Goal: Transaction & Acquisition: Book appointment/travel/reservation

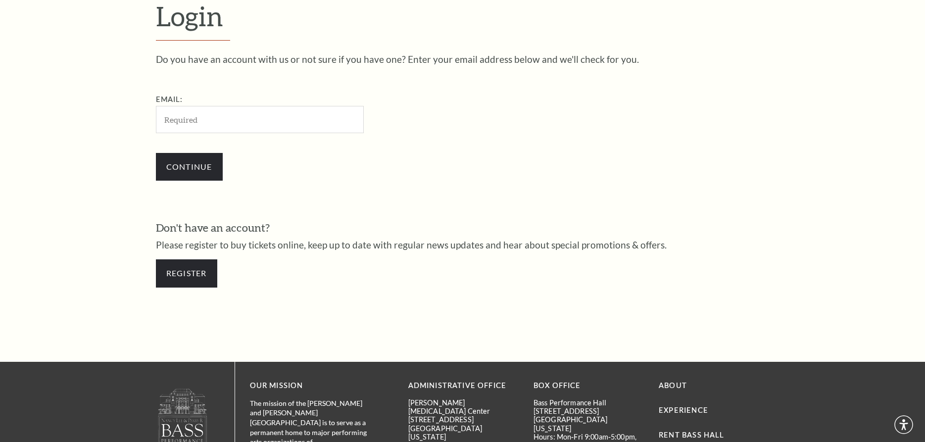
scroll to position [328, 0]
click at [239, 118] on input "Email:" at bounding box center [260, 119] width 208 height 27
type input "whitney969@yahoo.com"
click at [202, 166] on input "Continue" at bounding box center [189, 167] width 67 height 28
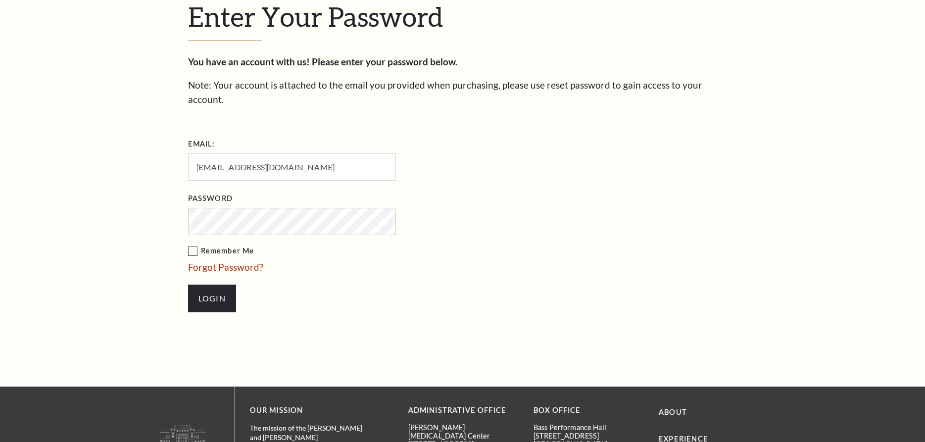
scroll to position [337, 0]
click at [218, 290] on input "Login" at bounding box center [212, 298] width 48 height 28
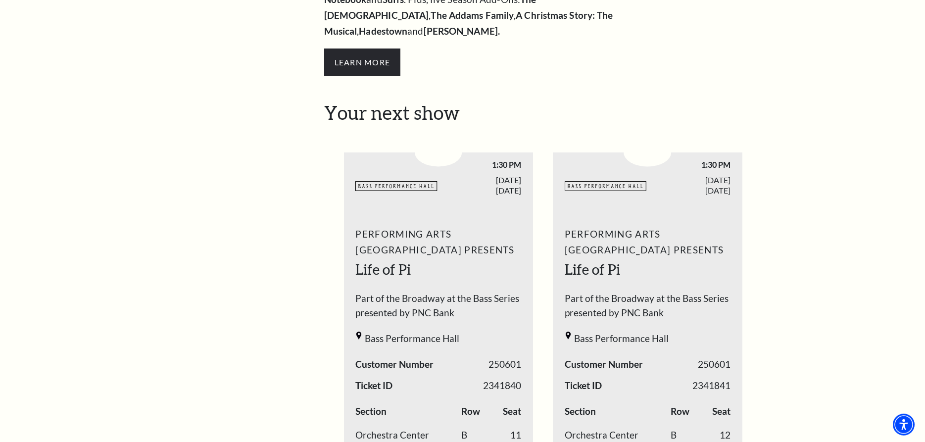
scroll to position [101, 0]
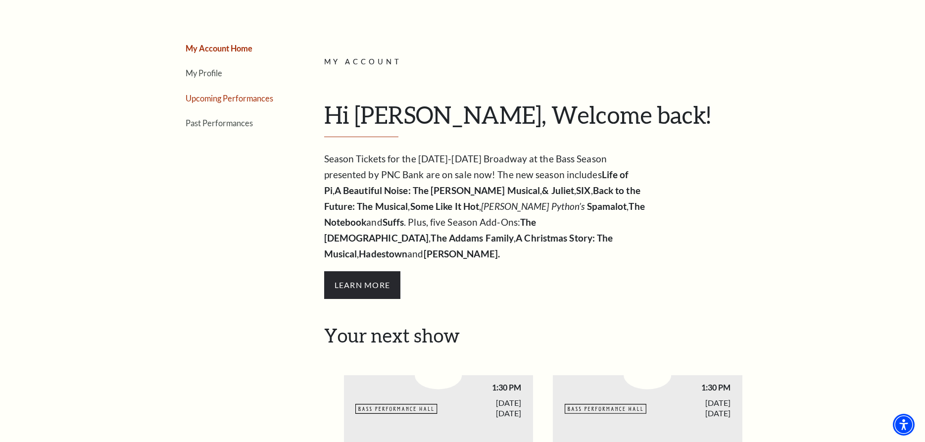
click at [209, 98] on link "Upcoming Performances" at bounding box center [230, 98] width 88 height 9
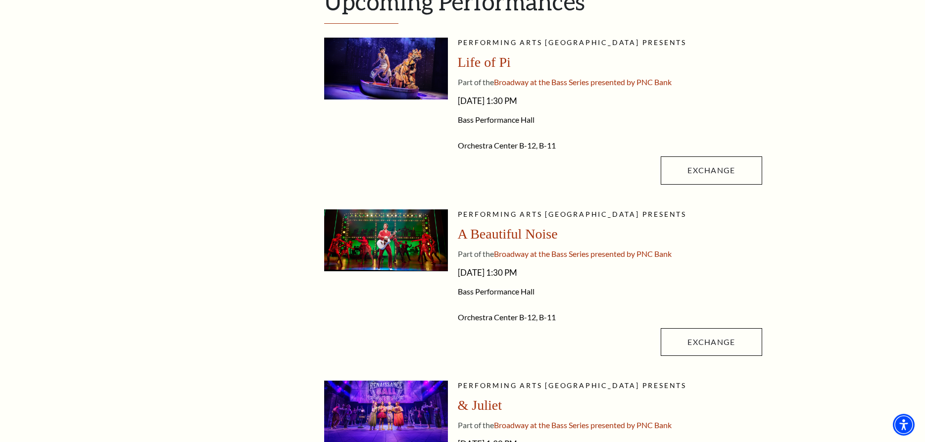
scroll to position [252, 0]
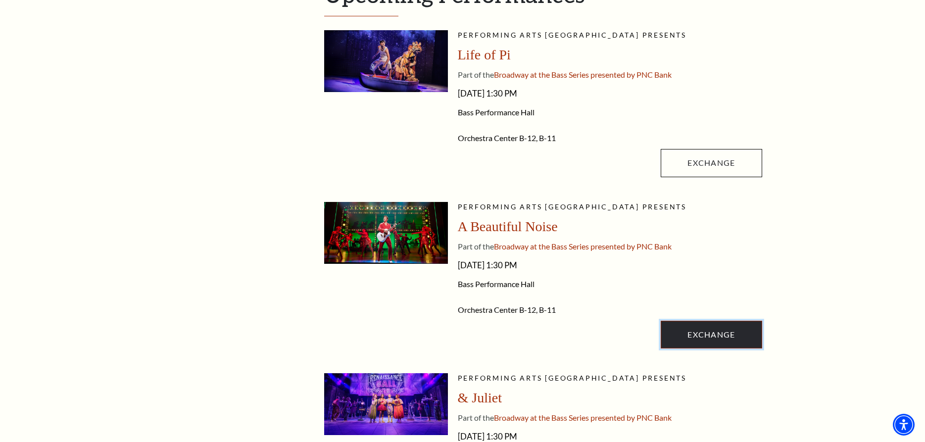
click at [717, 338] on link "Exchange" at bounding box center [711, 335] width 101 height 28
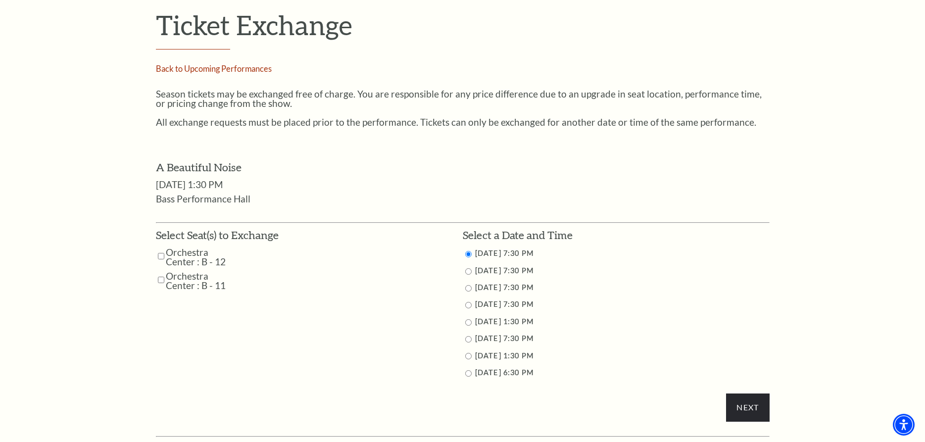
scroll to position [404, 0]
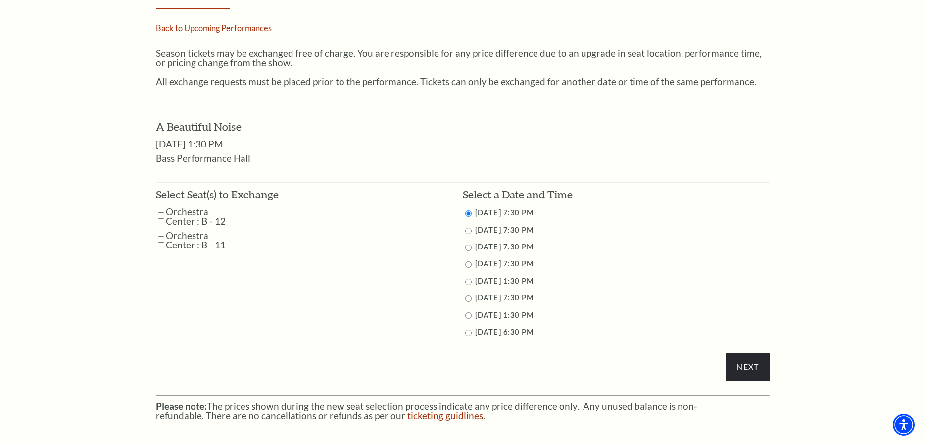
click at [162, 218] on input "Orchestra Center : B - 12" at bounding box center [161, 215] width 6 height 17
checkbox input "true"
click at [161, 238] on input "Orchestra Center : B - 11" at bounding box center [161, 239] width 6 height 17
checkbox input "true"
click at [751, 363] on input "Next" at bounding box center [747, 367] width 43 height 28
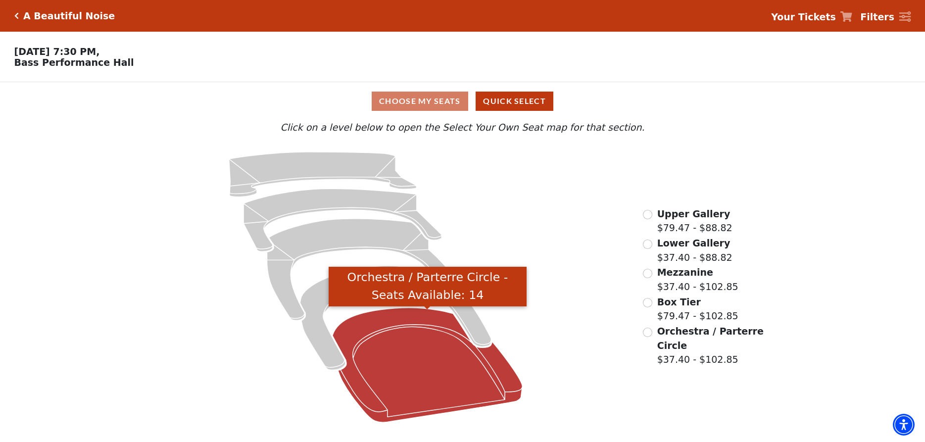
click at [424, 399] on icon "Orchestra / Parterre Circle - Seats Available: 14" at bounding box center [428, 365] width 190 height 115
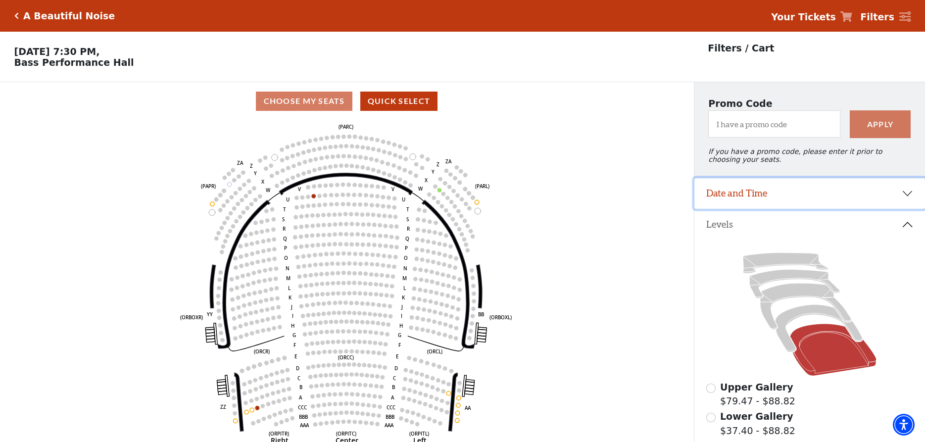
click at [850, 207] on button "Date and Time" at bounding box center [809, 193] width 231 height 31
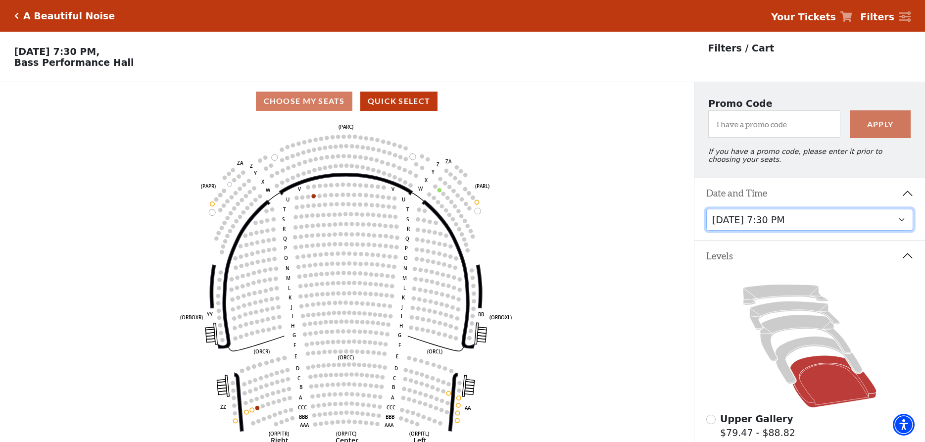
click at [706, 209] on select "[DATE] 7:30 PM [DATE] 7:30 PM [DATE] 7:30 PM [DATE] 7:30 PM [DATE] 1:30 PM [DAT…" at bounding box center [809, 220] width 207 height 22
click option "[DATE] 7:30 PM" at bounding box center [0, 0] width 0 height 0
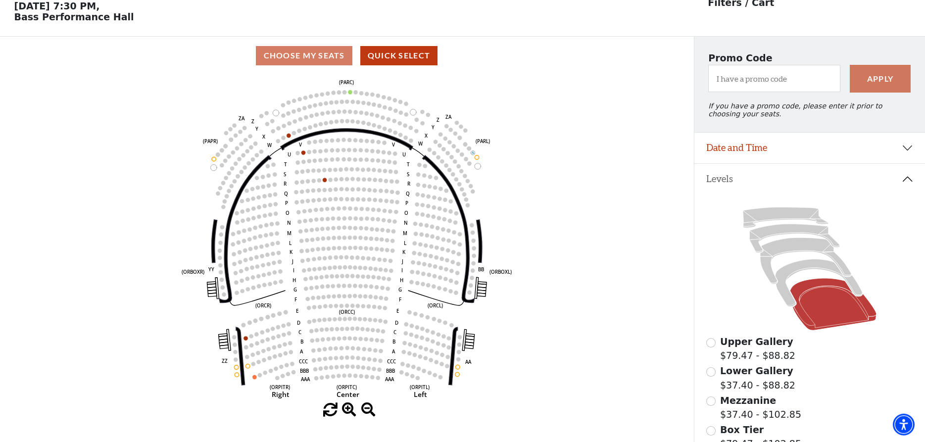
scroll to position [46, 0]
click at [794, 153] on button "Date and Time" at bounding box center [809, 147] width 231 height 31
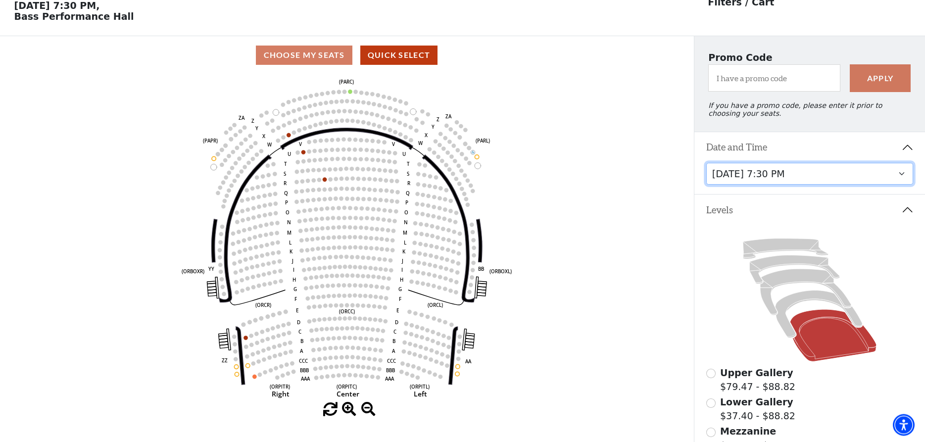
scroll to position [46, 0]
click at [706, 163] on select "[DATE] 7:30 PM [DATE] 7:30 PM [DATE] 7:30 PM [DATE] 7:30 PM [DATE] 1:30 PM [DAT…" at bounding box center [809, 174] width 207 height 22
click option "[DATE] 7:30 PM" at bounding box center [0, 0] width 0 height 0
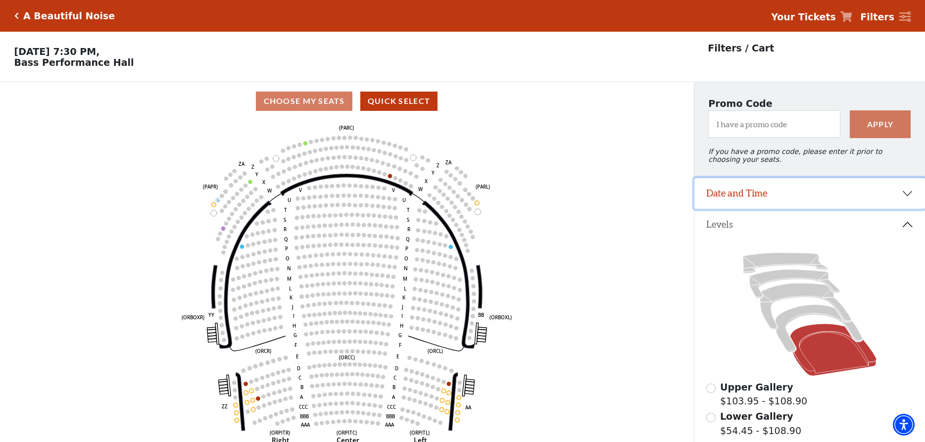
click at [757, 204] on button "Date and Time" at bounding box center [809, 193] width 231 height 31
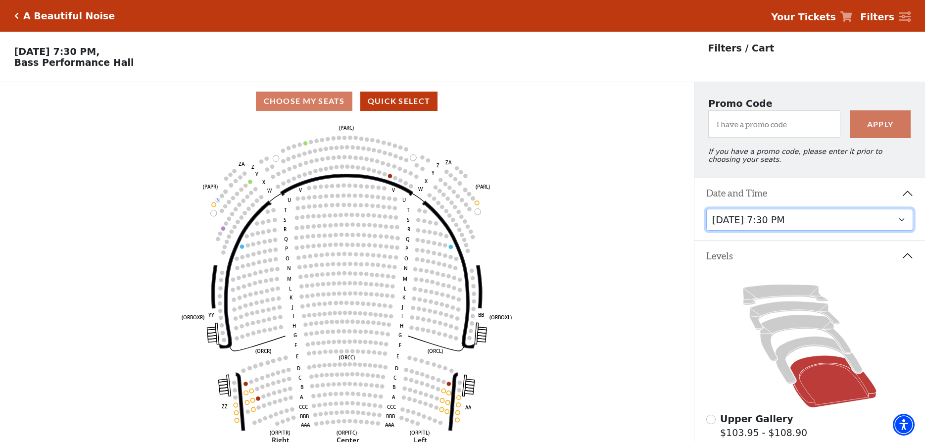
click at [706, 209] on select "[DATE] 7:30 PM [DATE] 7:30 PM [DATE] 7:30 PM [DATE] 7:30 PM [DATE] 1:30 PM [DAT…" at bounding box center [809, 220] width 207 height 22
click option "[DATE] 7:30 PM" at bounding box center [0, 0] width 0 height 0
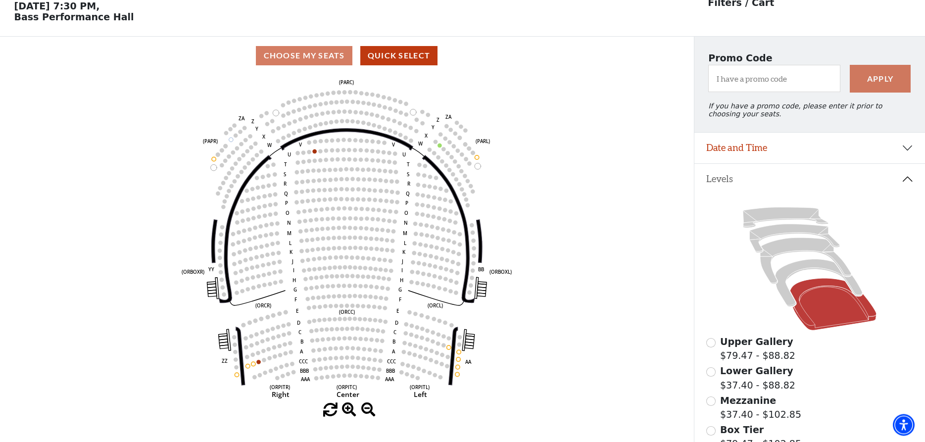
scroll to position [46, 0]
